Goal: Ask a question: Seek information or help from site administrators or community

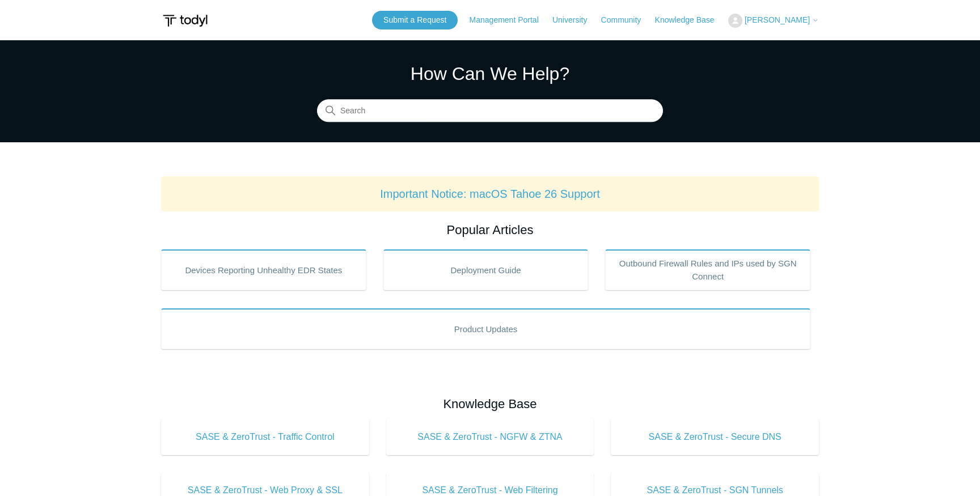
click at [788, 20] on span "[PERSON_NAME]" at bounding box center [777, 19] width 65 height 9
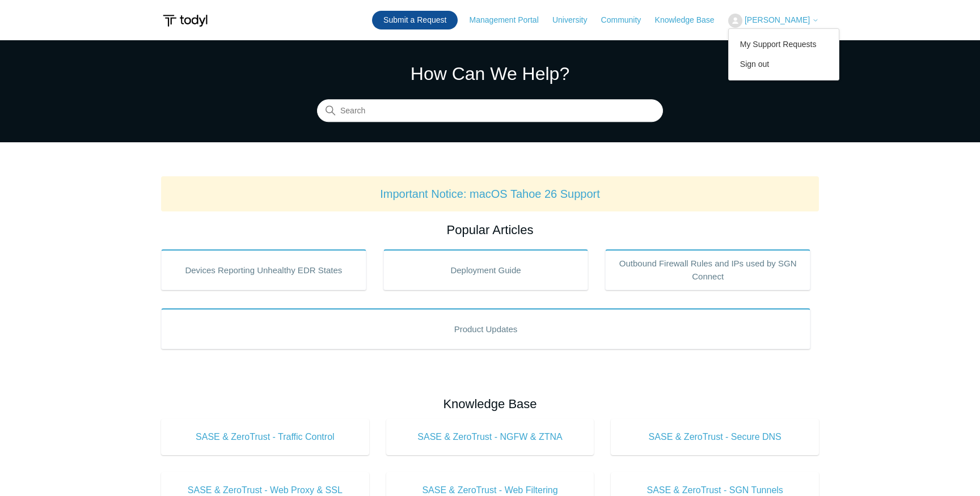
click at [428, 26] on link "Submit a Request" at bounding box center [415, 20] width 86 height 19
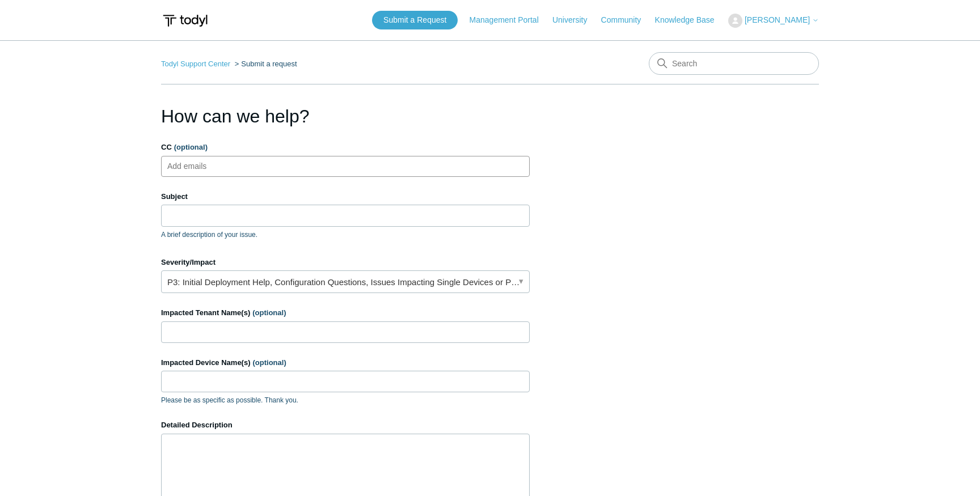
click at [256, 171] on ul "Add emails" at bounding box center [345, 166] width 369 height 21
click at [242, 217] on input "Subject" at bounding box center [345, 216] width 369 height 22
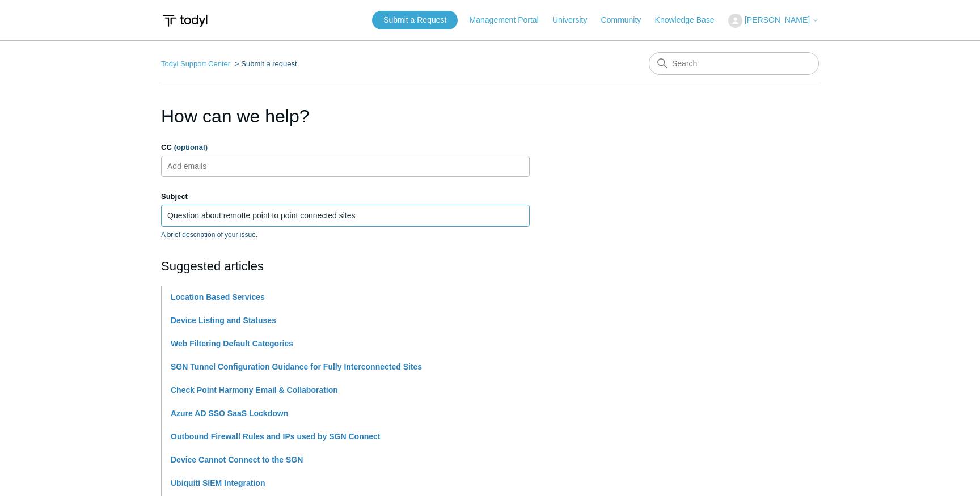
type input "Question about remotte point to point connected sites"
click at [710, 256] on section "How can we help? CC (optional) Add emails Subject Question about remotte point …" at bounding box center [490, 502] width 658 height 798
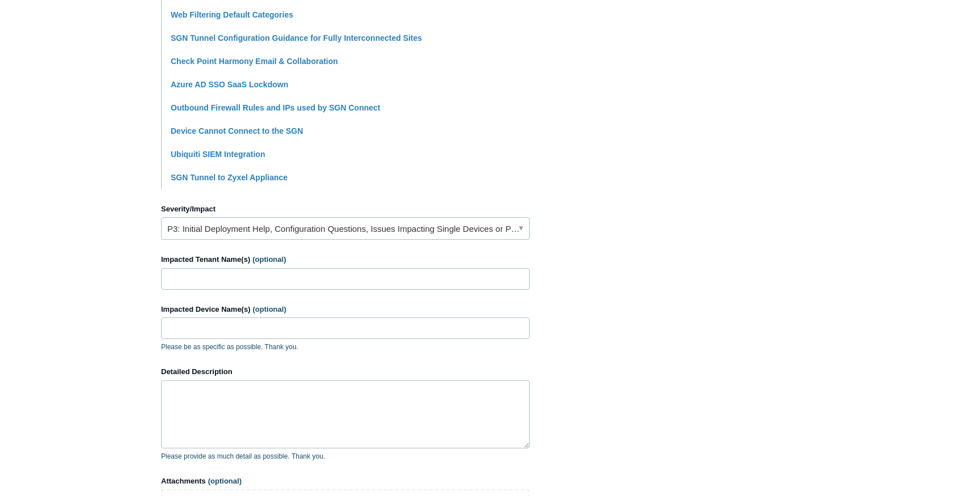
scroll to position [334, 0]
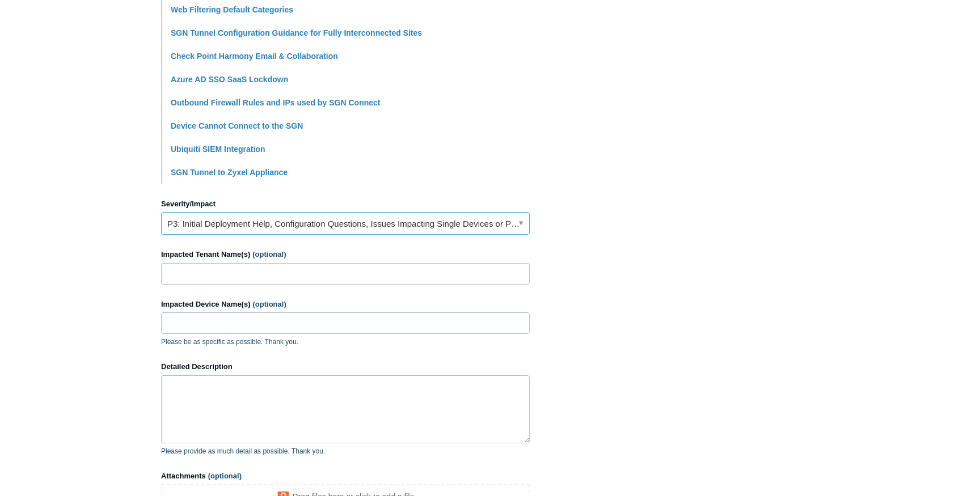
click at [323, 226] on link "P3: Initial Deployment Help, Configuration Questions, Issues Impacting Single D…" at bounding box center [345, 223] width 369 height 23
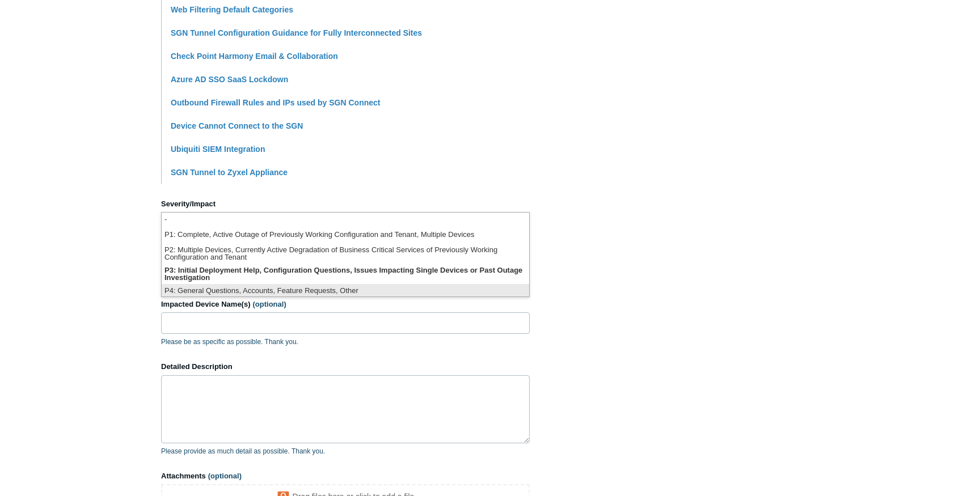
scroll to position [3, 0]
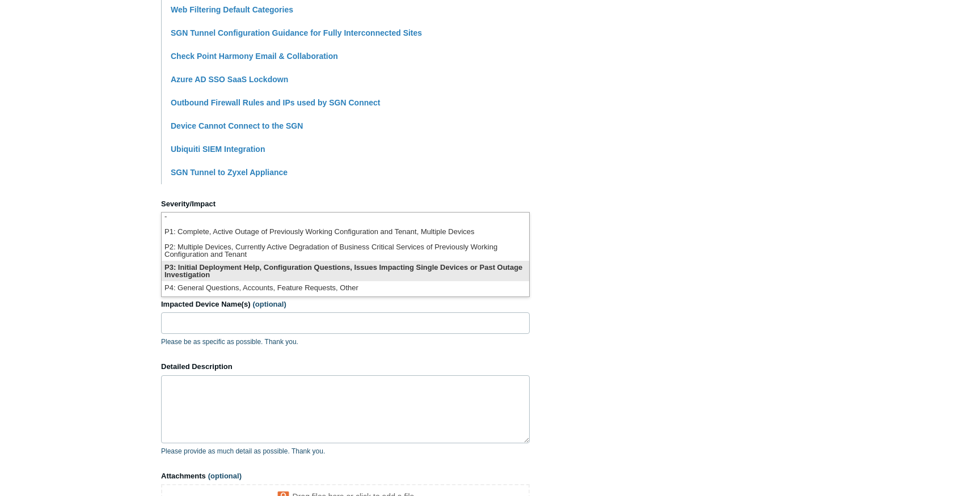
click at [310, 275] on li "P3: Initial Deployment Help, Configuration Questions, Issues Impacting Single D…" at bounding box center [346, 271] width 368 height 20
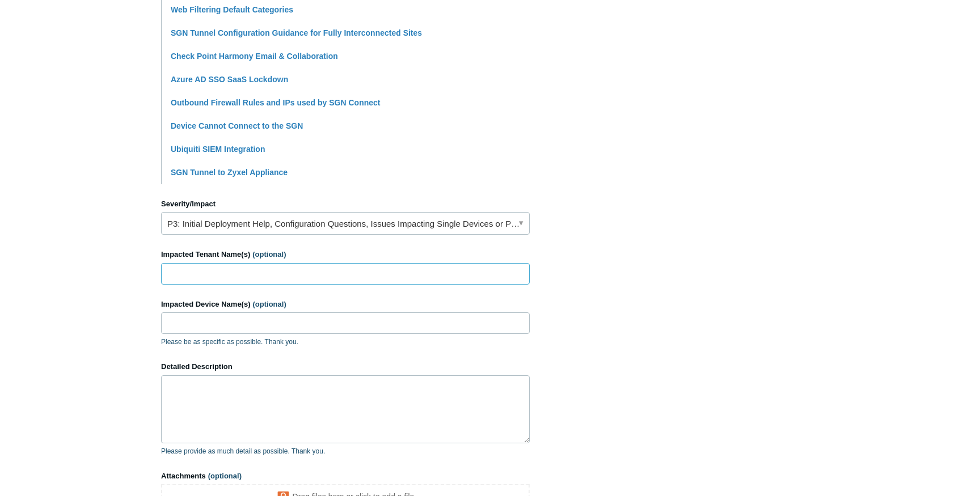
click at [249, 278] on input "Impacted Tenant Name(s) (optional)" at bounding box center [345, 274] width 369 height 22
type input "G"
type input "Garage HQ"
click at [378, 325] on input "Impacted Device Name(s) (optional)" at bounding box center [345, 324] width 369 height 22
paste input "OHD-SLongLtp"
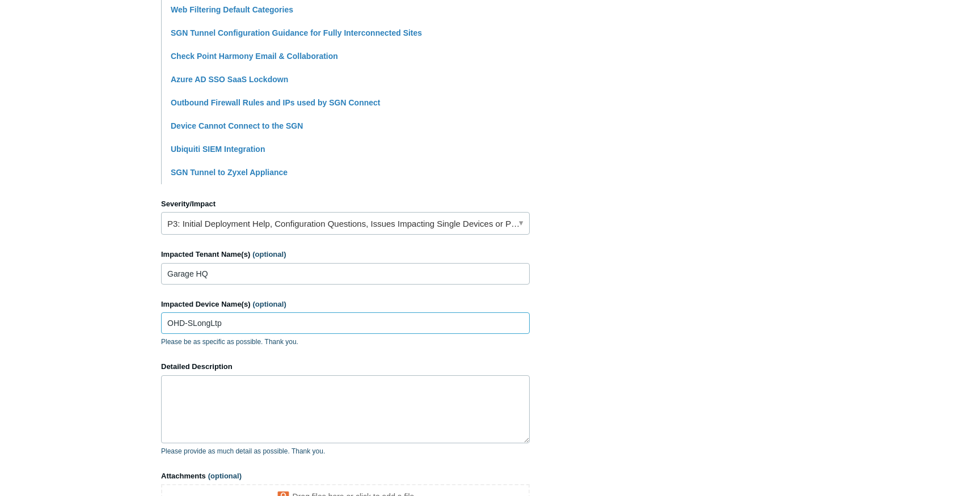
type input "OHD-SLongLtp"
click at [226, 391] on textarea "Detailed Description" at bounding box center [345, 410] width 369 height 68
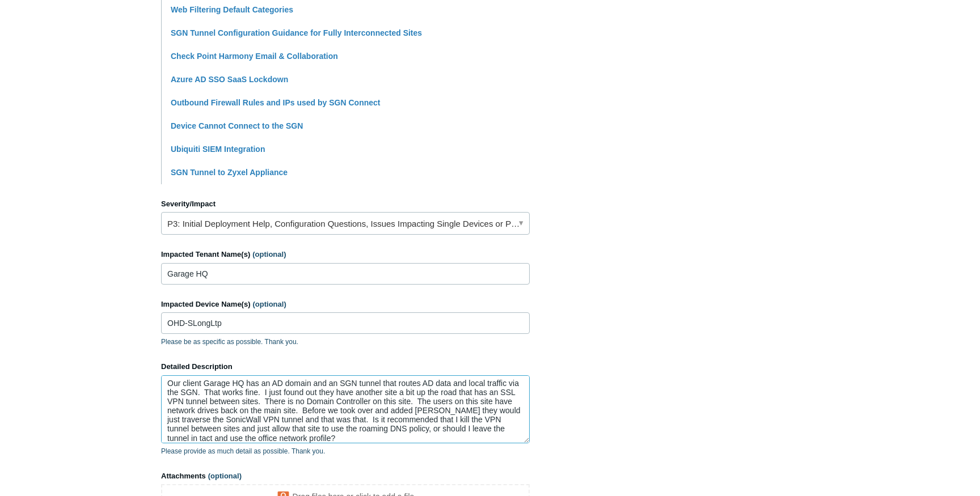
scroll to position [469, 0]
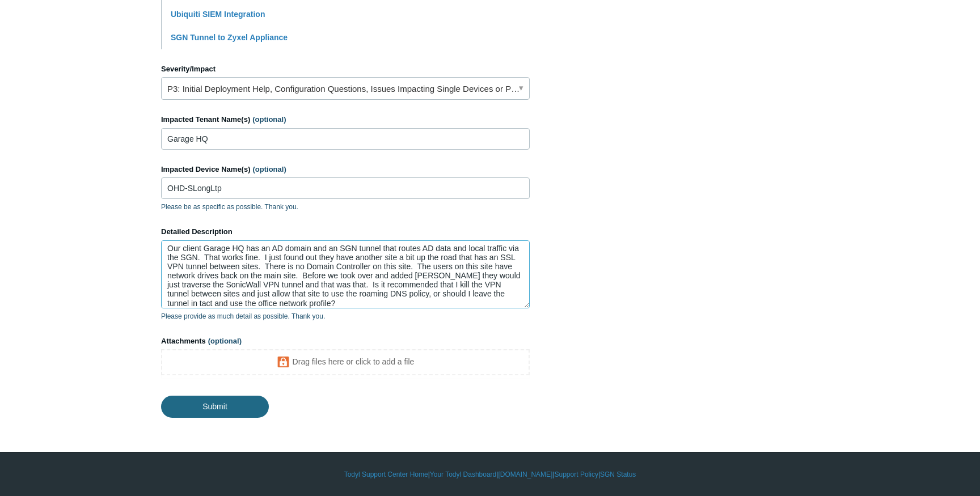
type textarea "Our client Garage HQ has an AD domain and an SGN tunnel that routes AD data and…"
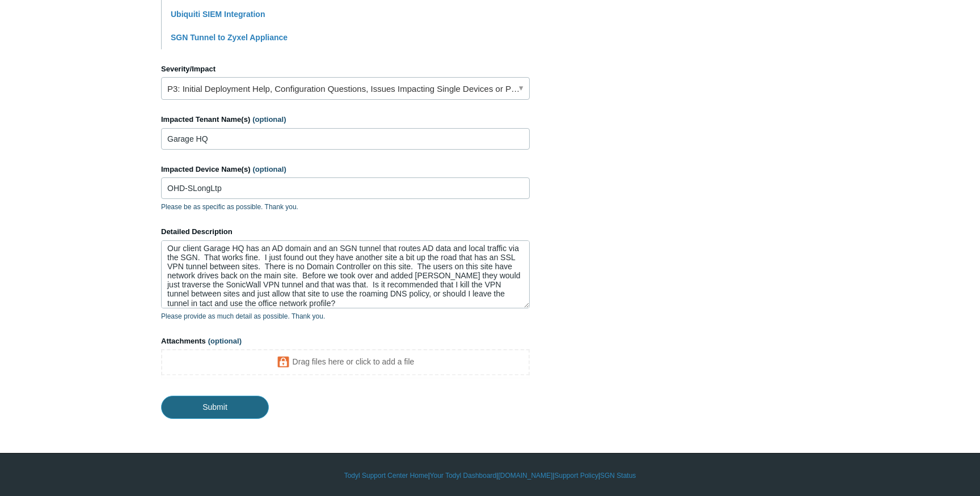
click at [233, 405] on input "Submit" at bounding box center [215, 407] width 108 height 23
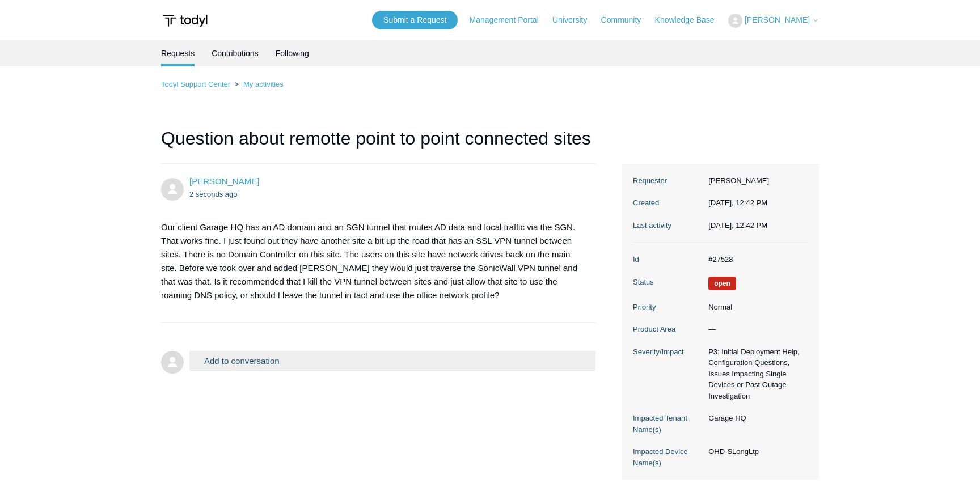
click at [82, 150] on main "Requests Contributions Following Todyl Support Center My activities Question ab…" at bounding box center [490, 263] width 980 height 447
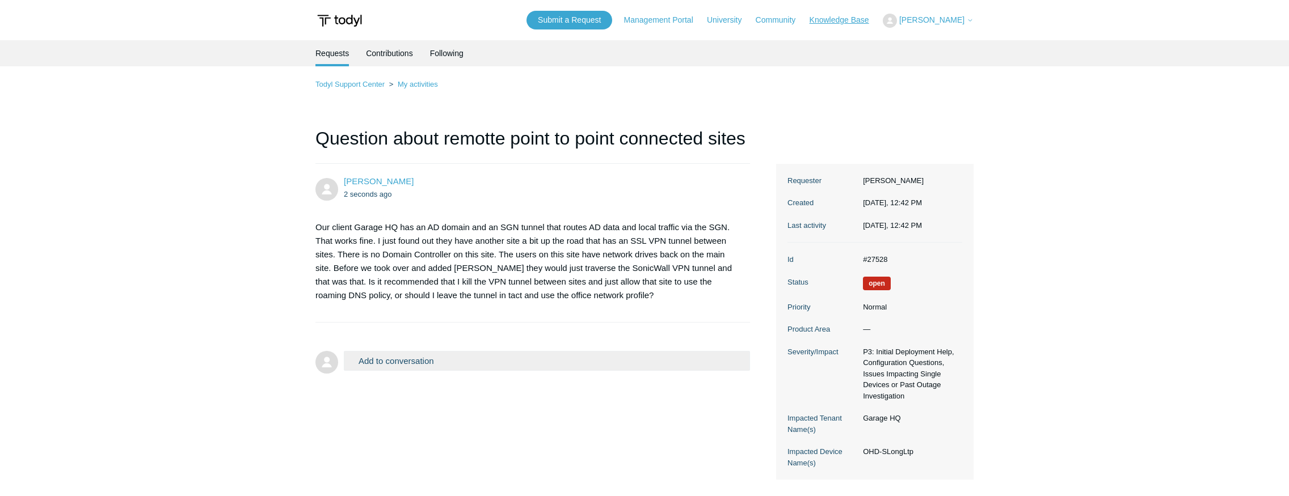
click at [832, 20] on link "Knowledge Base" at bounding box center [844, 20] width 71 height 12
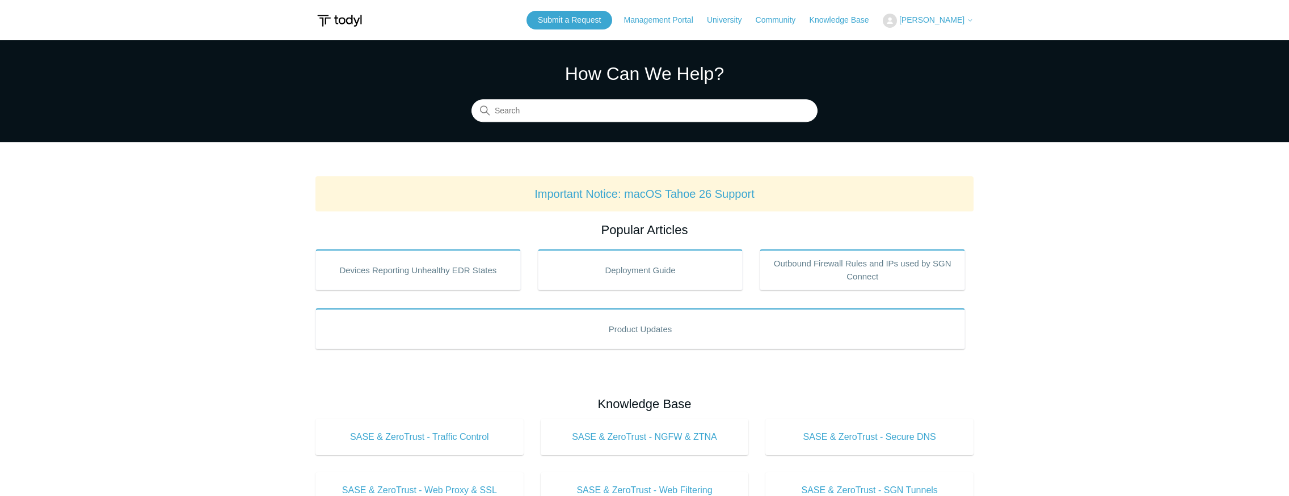
click at [644, 122] on form at bounding box center [644, 111] width 346 height 23
click at [642, 112] on input "Search" at bounding box center [644, 111] width 346 height 23
type input "Active"
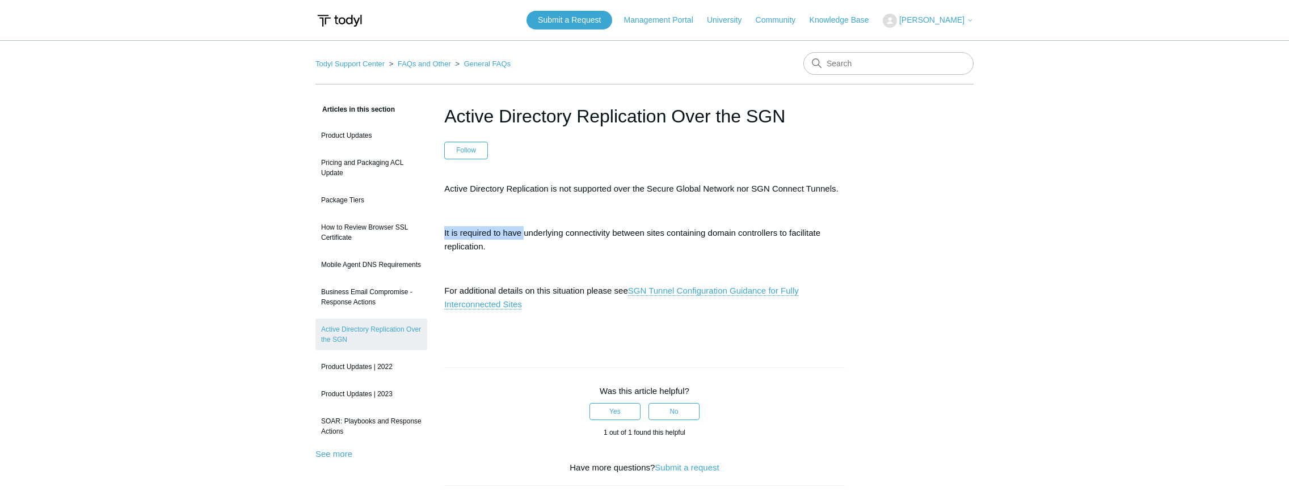
drag, startPoint x: 525, startPoint y: 234, endPoint x: 665, endPoint y: 223, distance: 140.5
click at [665, 223] on div "Active Directory Replication is not supported over the Secure Global Network no…" at bounding box center [644, 257] width 400 height 151
click at [678, 232] on p "It is required to have underlying connectivity between sites containing domain …" at bounding box center [644, 239] width 400 height 27
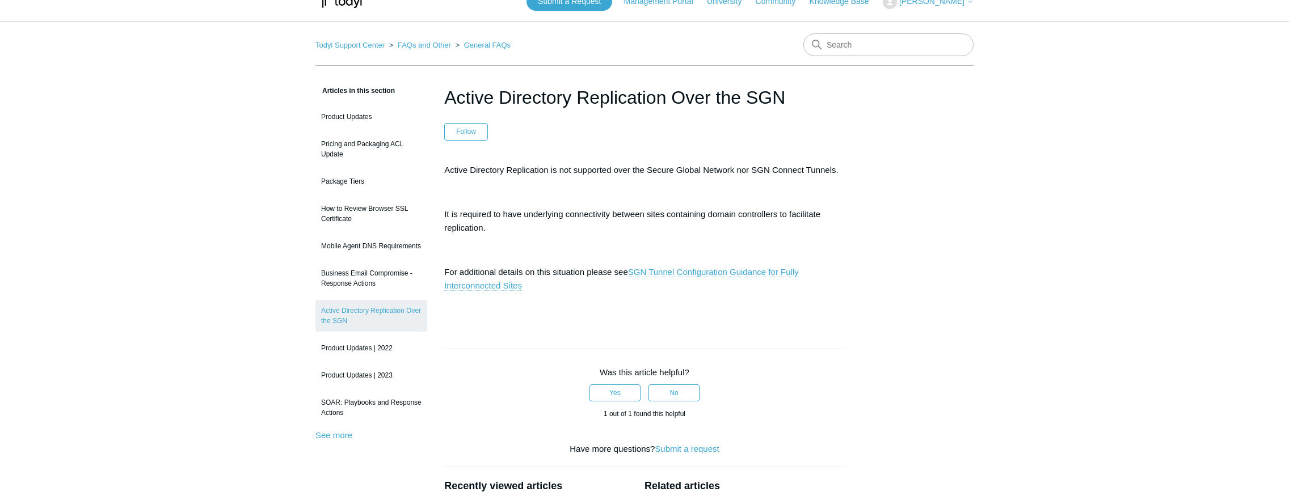
click at [696, 271] on link "SGN Tunnel Configuration Guidance for Fully Interconnected Sites" at bounding box center [621, 279] width 355 height 24
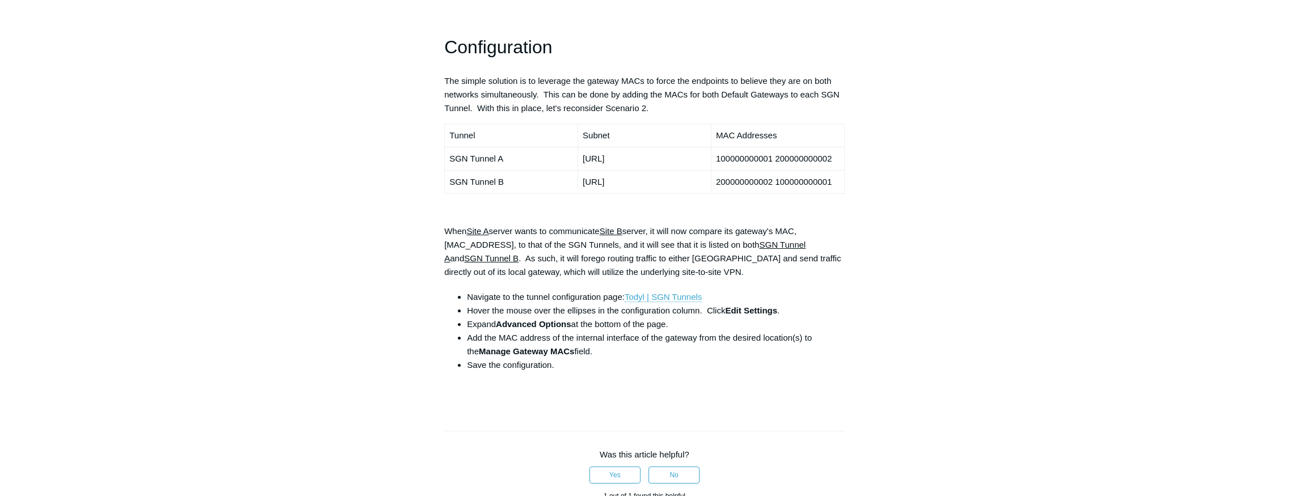
scroll to position [940, 0]
